Goal: Find specific page/section: Find specific page/section

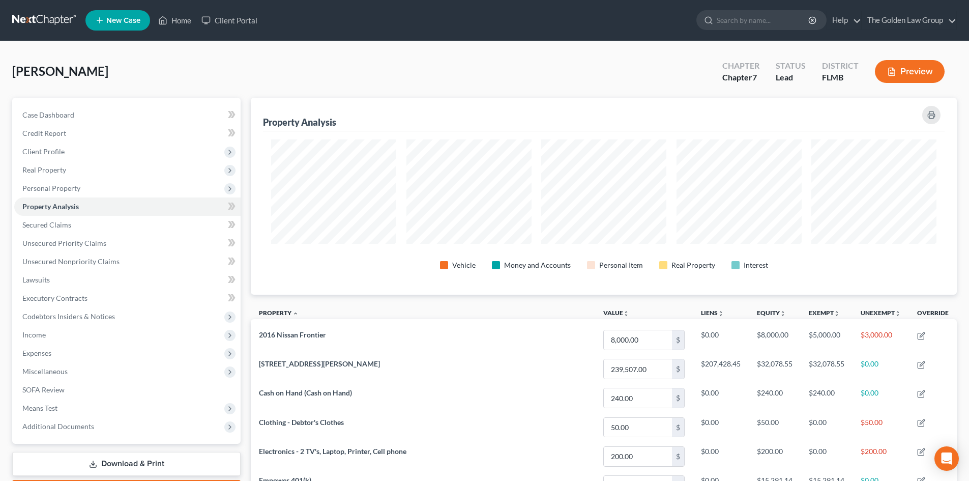
click at [50, 18] on link at bounding box center [44, 20] width 65 height 18
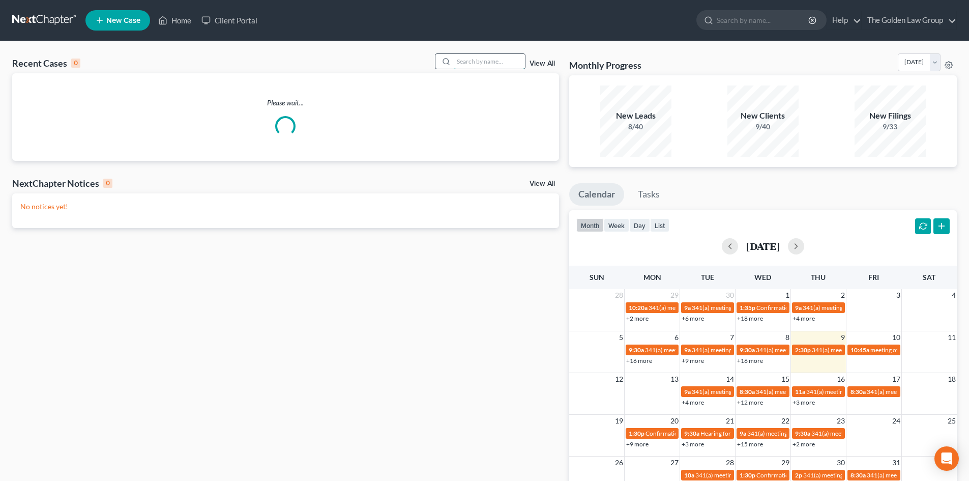
click at [467, 66] on input "search" at bounding box center [489, 61] width 71 height 15
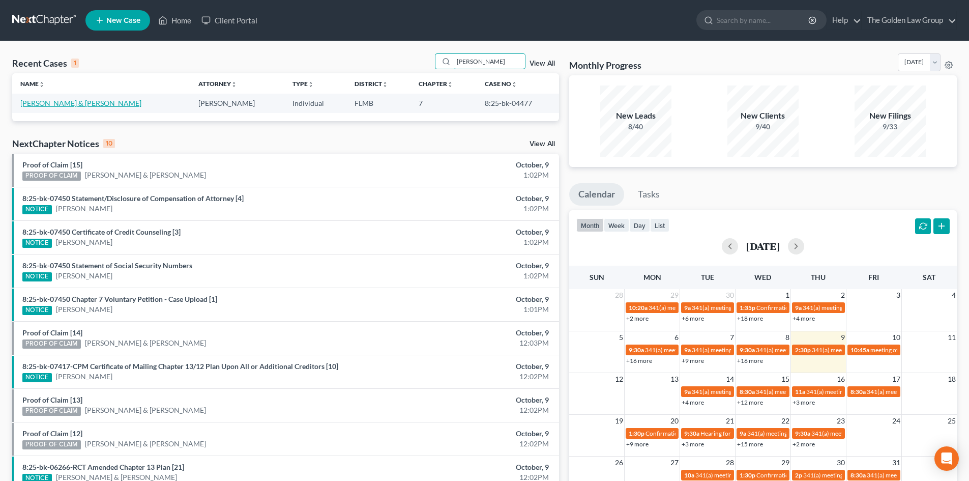
type input "[PERSON_NAME]"
click at [63, 105] on link "[PERSON_NAME] & [PERSON_NAME]" at bounding box center [80, 103] width 121 height 9
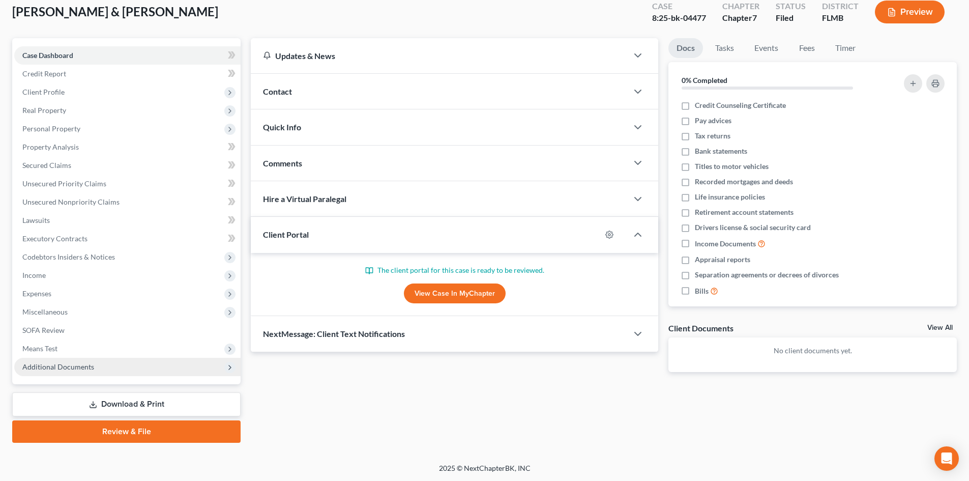
scroll to position [60, 0]
click at [75, 364] on span "Additional Documents" at bounding box center [58, 366] width 72 height 9
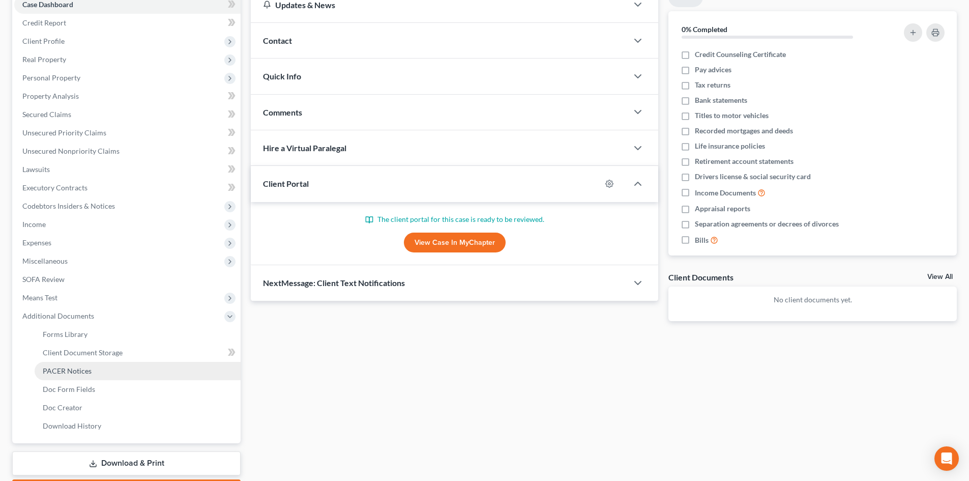
scroll to position [111, 0]
click at [89, 372] on span "PACER Notices" at bounding box center [67, 370] width 49 height 9
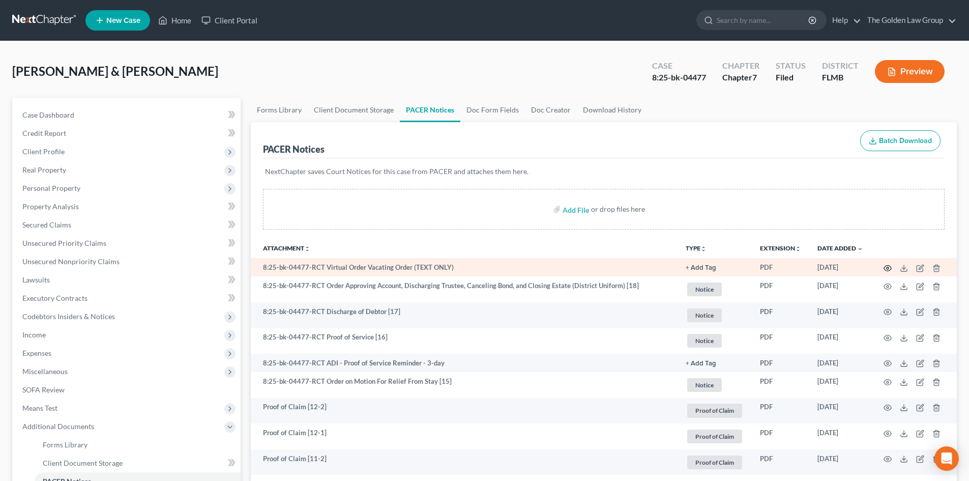
click at [886, 266] on icon "button" at bounding box center [887, 268] width 8 height 8
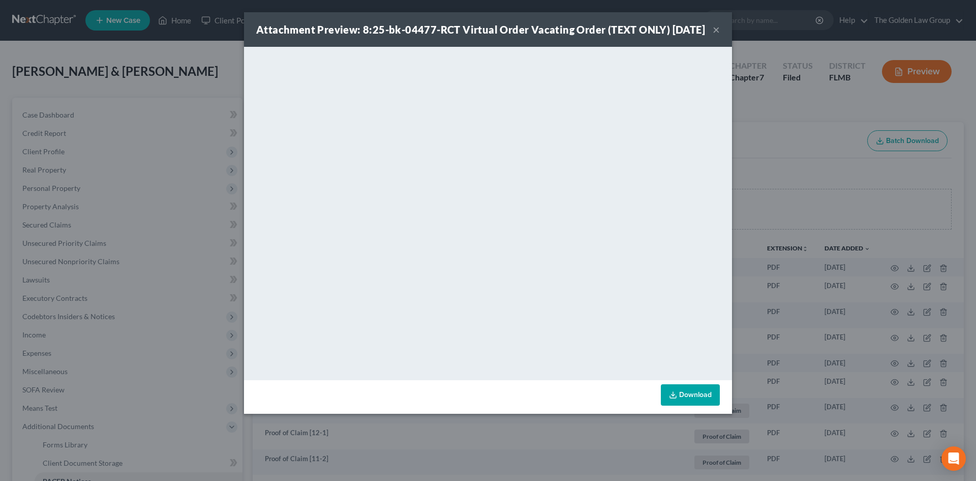
click at [716, 36] on button "×" at bounding box center [716, 29] width 7 height 12
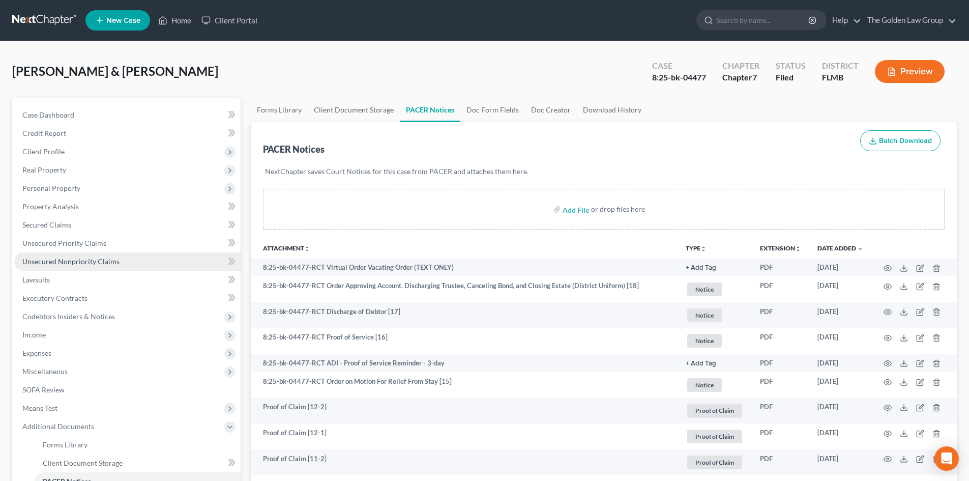
click at [87, 263] on span "Unsecured Nonpriority Claims" at bounding box center [70, 261] width 97 height 9
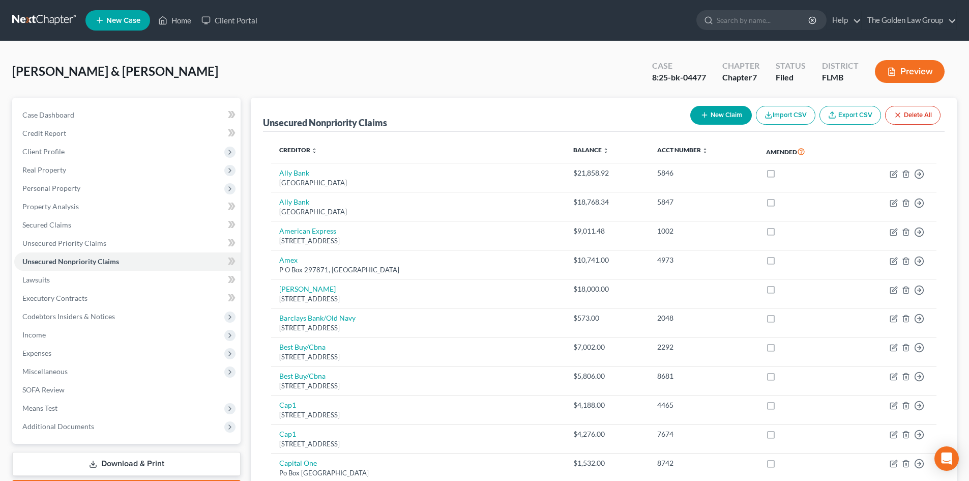
click at [913, 67] on button "Preview" at bounding box center [910, 71] width 70 height 23
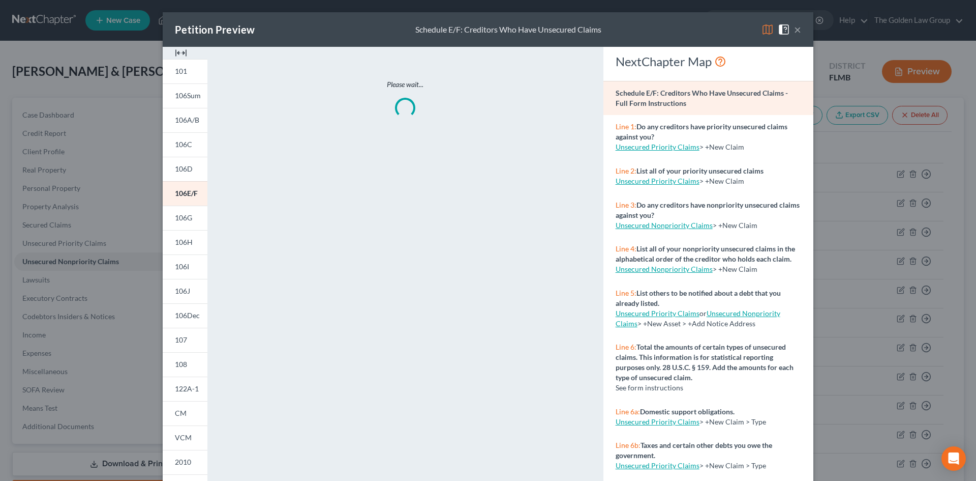
click at [767, 29] on img at bounding box center [768, 29] width 12 height 12
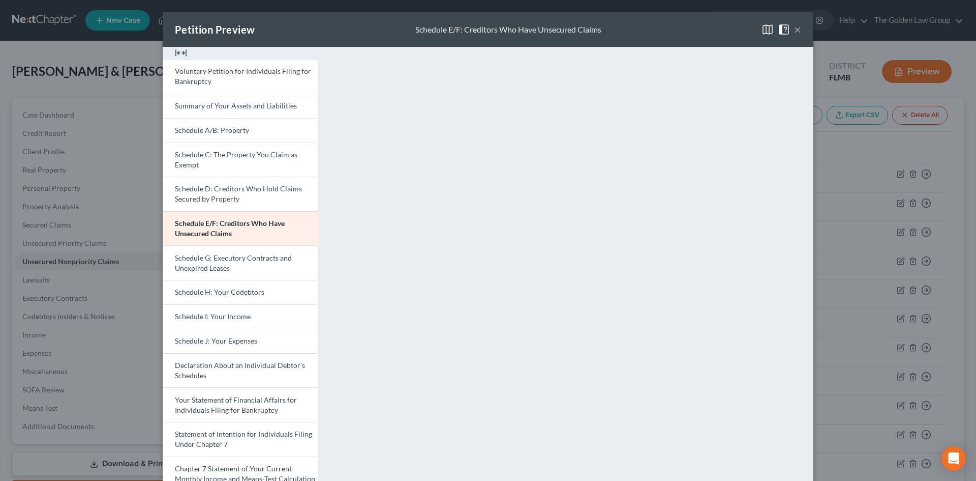
scroll to position [161, 0]
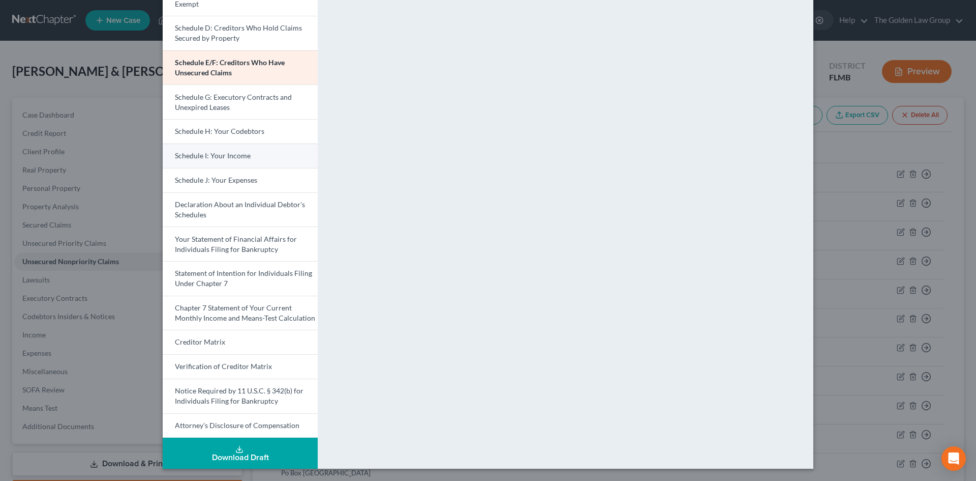
click at [229, 152] on span "Schedule I: Your Income" at bounding box center [213, 155] width 76 height 9
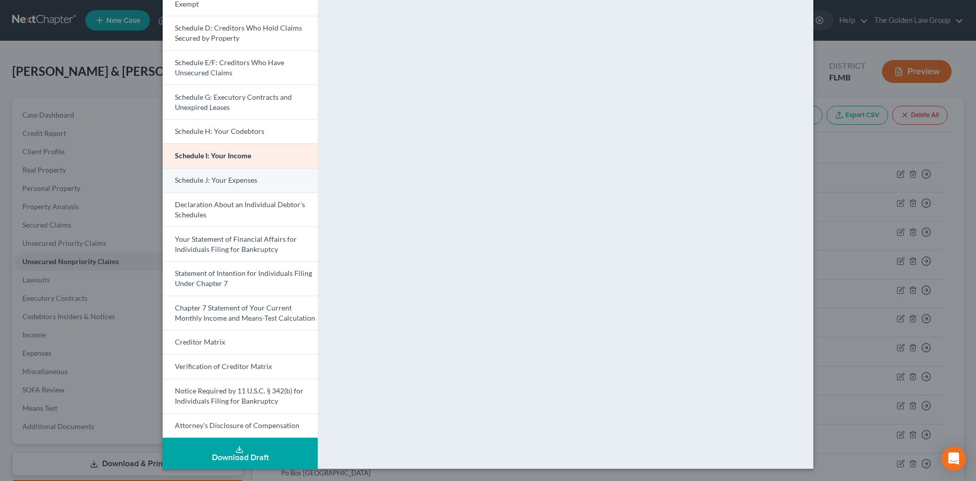
click at [243, 177] on span "Schedule J: Your Expenses" at bounding box center [216, 179] width 82 height 9
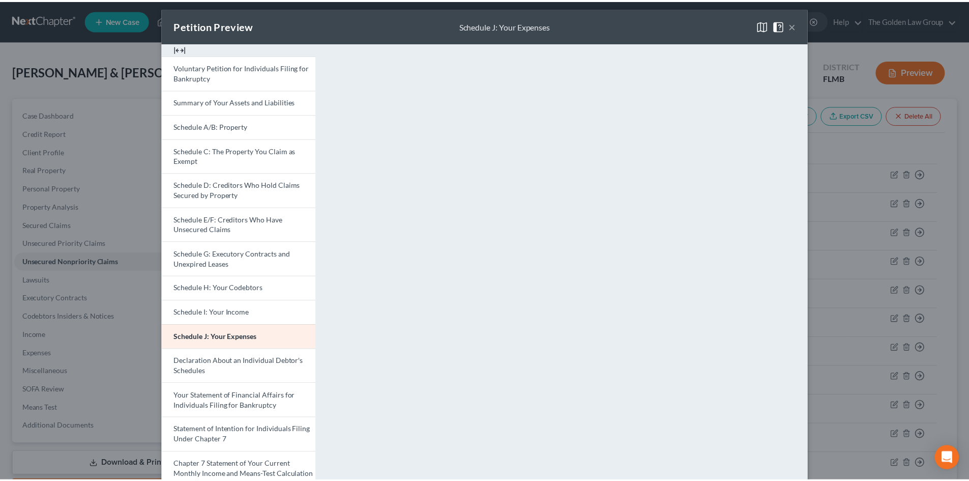
scroll to position [0, 0]
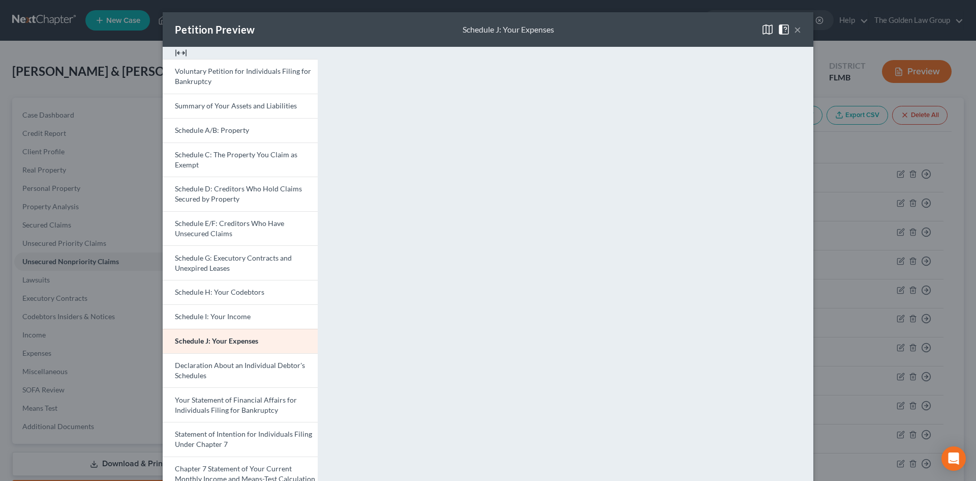
click at [794, 26] on button "×" at bounding box center [797, 29] width 7 height 12
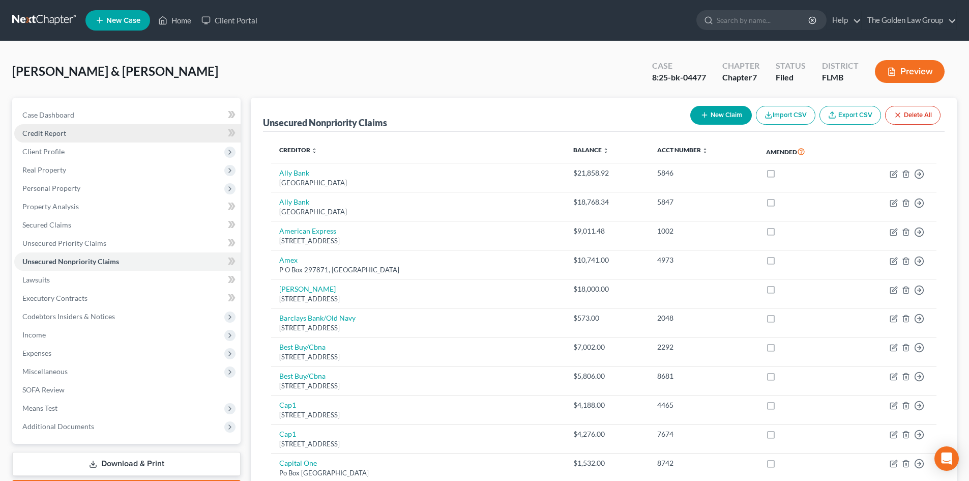
click at [69, 136] on link "Credit Report" at bounding box center [127, 133] width 226 height 18
